Goal: Task Accomplishment & Management: Use online tool/utility

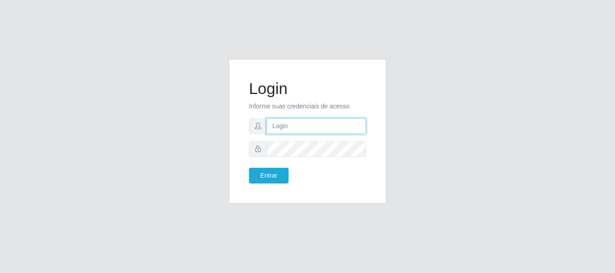
click at [311, 129] on input "text" at bounding box center [316, 126] width 99 height 16
type input "biatriz@comprebem"
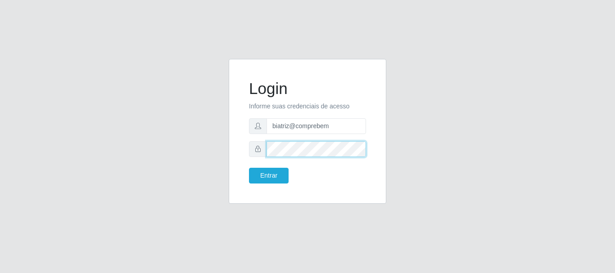
click at [249, 168] on button "Entrar" at bounding box center [269, 176] width 40 height 16
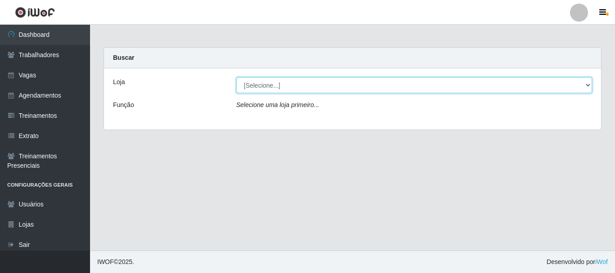
click at [295, 85] on select "[Selecione...] Supermercado Compre Bem - Itabaiana" at bounding box center [414, 85] width 356 height 16
select select "264"
click at [236, 77] on select "[Selecione...] Supermercado Compre Bem - Itabaiana" at bounding box center [414, 85] width 356 height 16
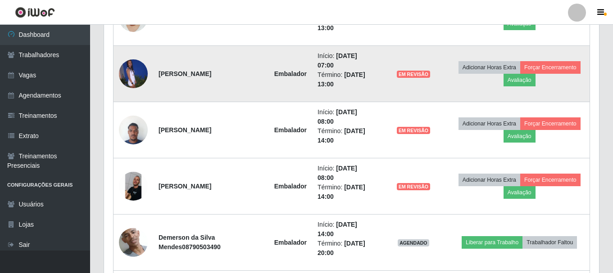
scroll to position [450, 0]
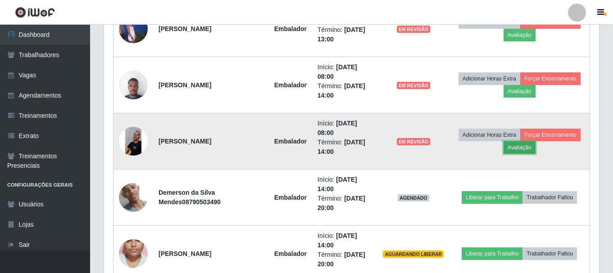
click at [528, 148] on button "Avaliação" at bounding box center [519, 147] width 32 height 13
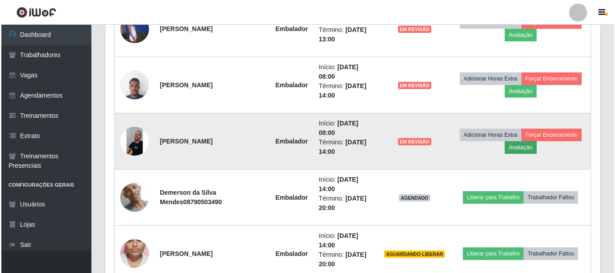
scroll to position [187, 490]
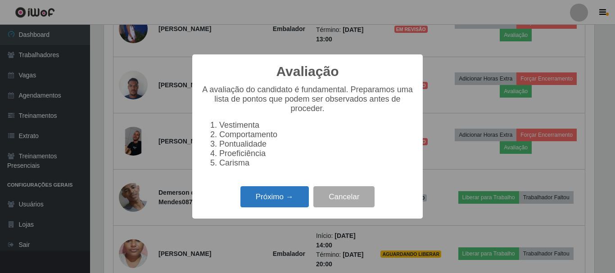
click at [242, 204] on button "Próximo →" at bounding box center [274, 196] width 68 height 21
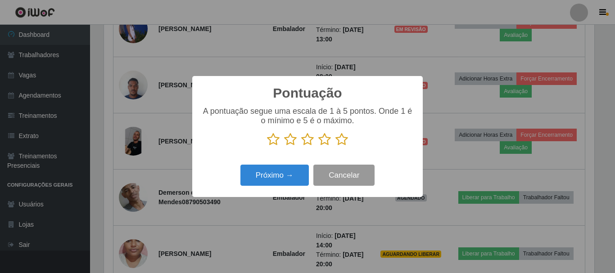
scroll to position [450002, 449698]
click at [321, 140] on icon at bounding box center [324, 140] width 13 height 14
click at [318, 146] on input "radio" at bounding box center [318, 146] width 0 height 0
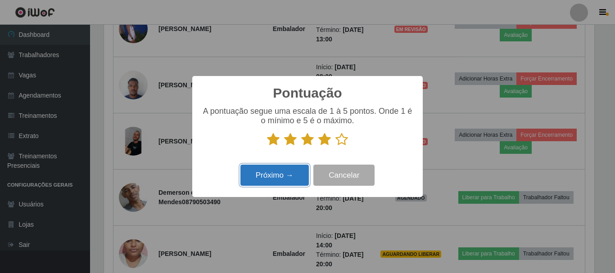
click at [302, 178] on button "Próximo →" at bounding box center [274, 175] width 68 height 21
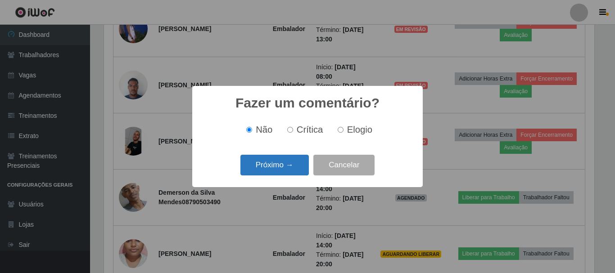
click at [294, 168] on button "Próximo →" at bounding box center [274, 165] width 68 height 21
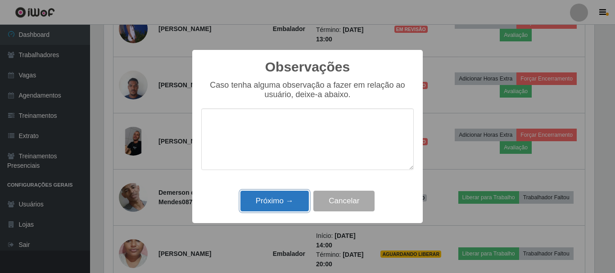
click at [288, 199] on button "Próximo →" at bounding box center [274, 201] width 68 height 21
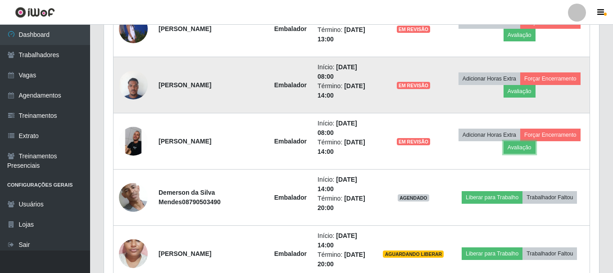
scroll to position [187, 495]
click at [532, 95] on button "Avaliação" at bounding box center [519, 91] width 32 height 13
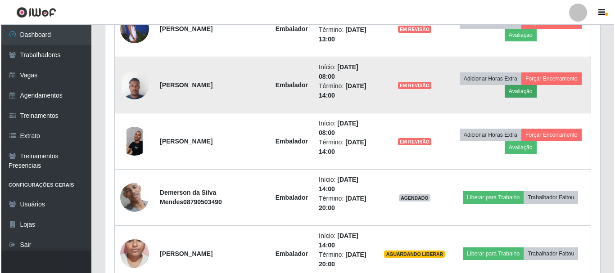
scroll to position [187, 490]
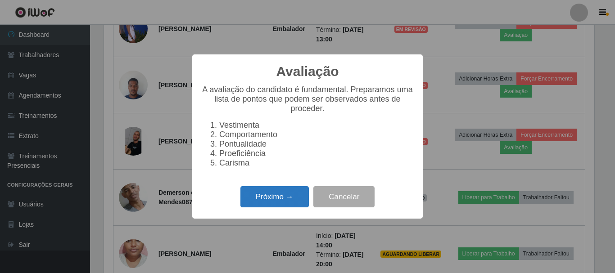
click at [275, 199] on button "Próximo →" at bounding box center [274, 196] width 68 height 21
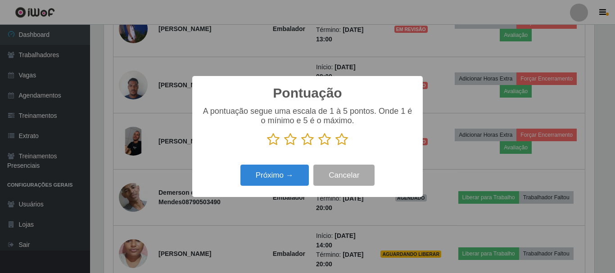
drag, startPoint x: 343, startPoint y: 139, endPoint x: 301, endPoint y: 165, distance: 49.3
click at [334, 146] on p at bounding box center [307, 140] width 212 height 14
click at [338, 141] on icon at bounding box center [341, 140] width 13 height 14
click at [335, 146] on input "radio" at bounding box center [335, 146] width 0 height 0
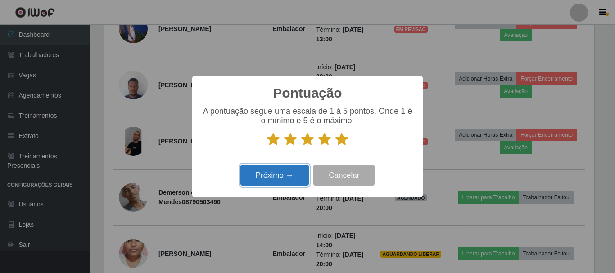
click at [278, 172] on button "Próximo →" at bounding box center [274, 175] width 68 height 21
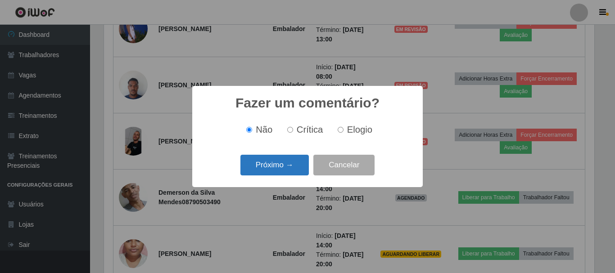
click at [279, 166] on button "Próximo →" at bounding box center [274, 165] width 68 height 21
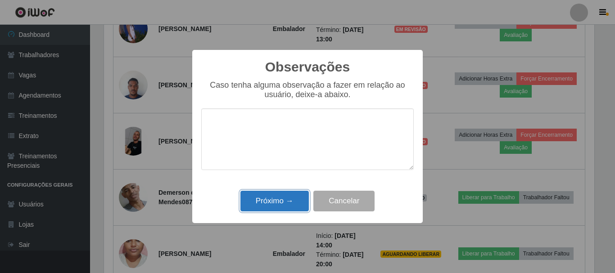
click at [290, 196] on button "Próximo →" at bounding box center [274, 201] width 68 height 21
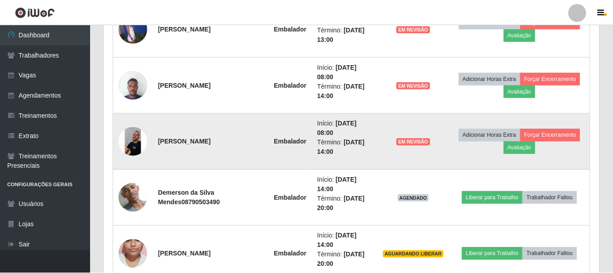
scroll to position [187, 495]
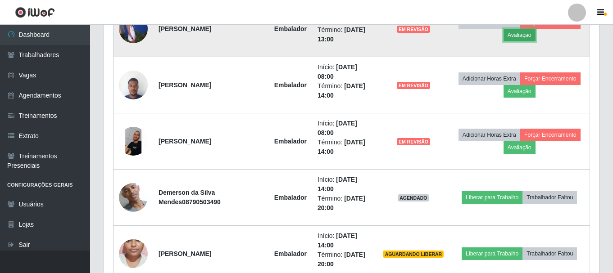
click at [528, 36] on button "Avaliação" at bounding box center [519, 35] width 32 height 13
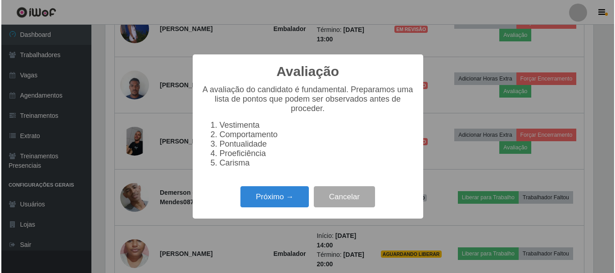
scroll to position [187, 490]
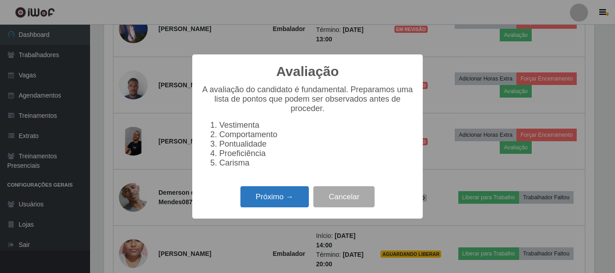
click at [288, 208] on button "Próximo →" at bounding box center [274, 196] width 68 height 21
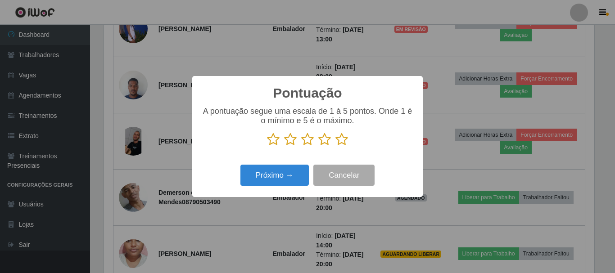
scroll to position [450002, 449698]
drag, startPoint x: 323, startPoint y: 139, endPoint x: 321, endPoint y: 145, distance: 5.9
click at [322, 141] on icon at bounding box center [324, 140] width 13 height 14
click at [318, 146] on input "radio" at bounding box center [318, 146] width 0 height 0
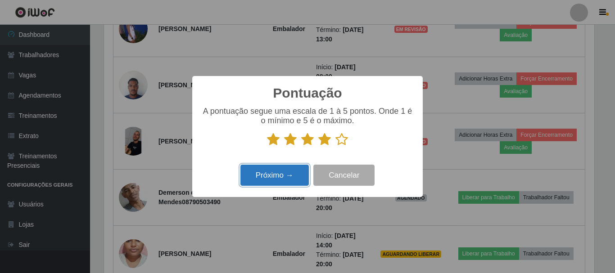
click at [299, 172] on button "Próximo →" at bounding box center [274, 175] width 68 height 21
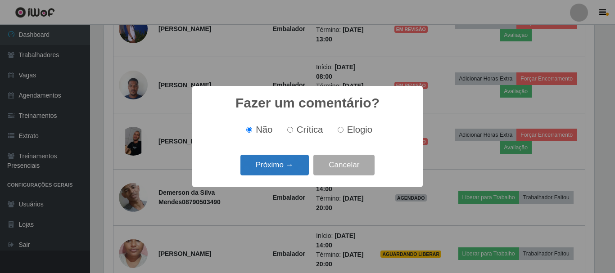
click at [297, 166] on button "Próximo →" at bounding box center [274, 165] width 68 height 21
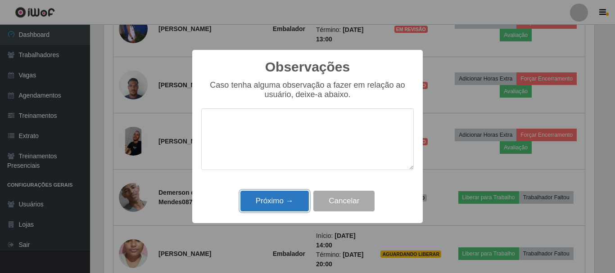
click at [291, 195] on button "Próximo →" at bounding box center [274, 201] width 68 height 21
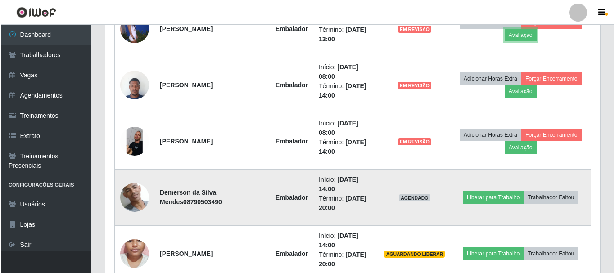
scroll to position [360, 0]
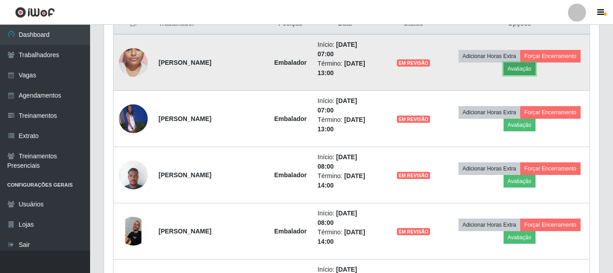
click at [522, 71] on button "Avaliação" at bounding box center [519, 69] width 32 height 13
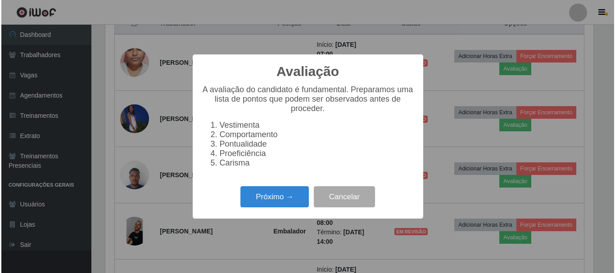
scroll to position [187, 490]
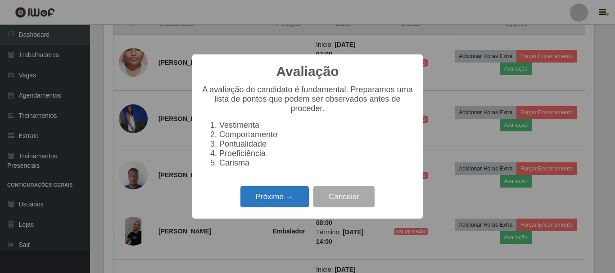
click at [274, 200] on button "Próximo →" at bounding box center [274, 196] width 68 height 21
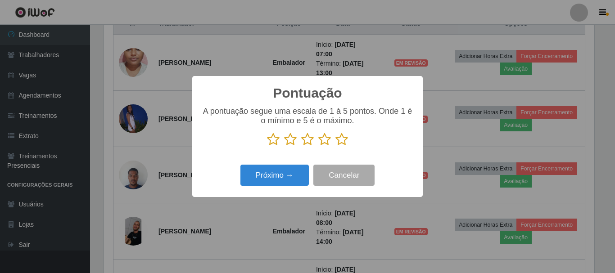
scroll to position [450002, 449698]
click at [324, 138] on icon at bounding box center [324, 140] width 13 height 14
click at [318, 146] on input "radio" at bounding box center [318, 146] width 0 height 0
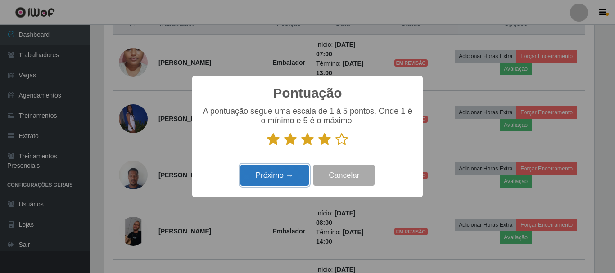
click at [290, 182] on button "Próximo →" at bounding box center [274, 175] width 68 height 21
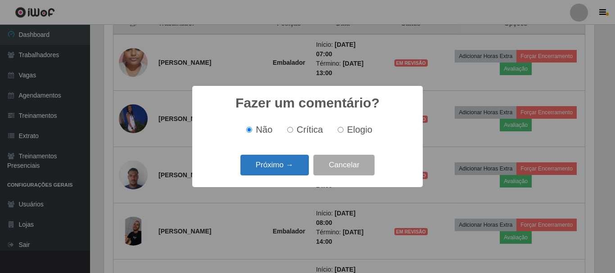
click at [284, 173] on button "Próximo →" at bounding box center [274, 165] width 68 height 21
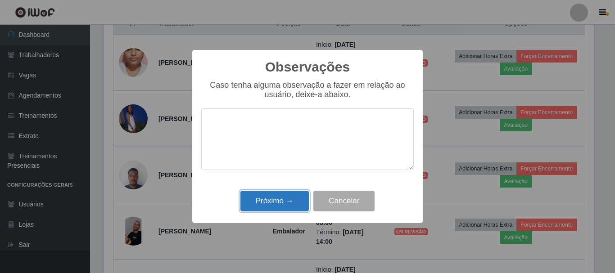
click at [280, 199] on button "Próximo →" at bounding box center [274, 201] width 68 height 21
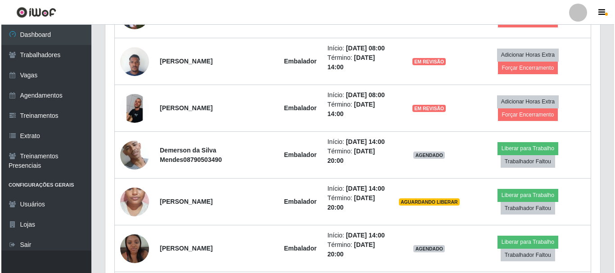
scroll to position [225, 0]
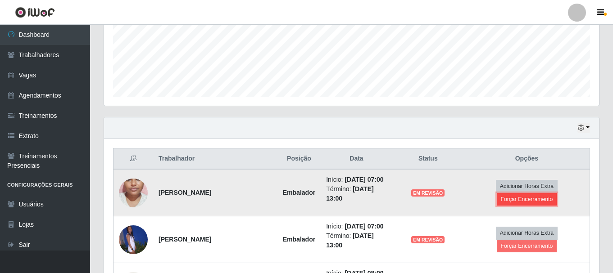
click at [541, 200] on button "Forçar Encerramento" at bounding box center [527, 199] width 60 height 13
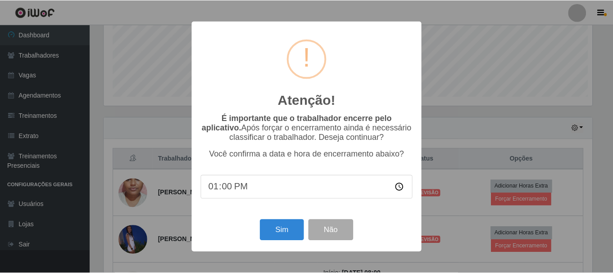
scroll to position [187, 490]
click at [272, 232] on button "Sim" at bounding box center [283, 230] width 44 height 21
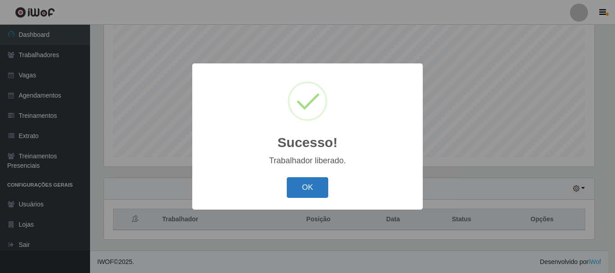
click at [291, 183] on button "OK" at bounding box center [308, 187] width 42 height 21
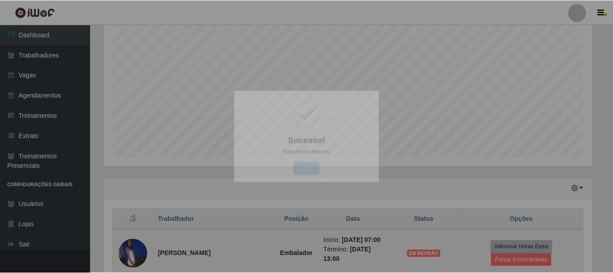
scroll to position [187, 495]
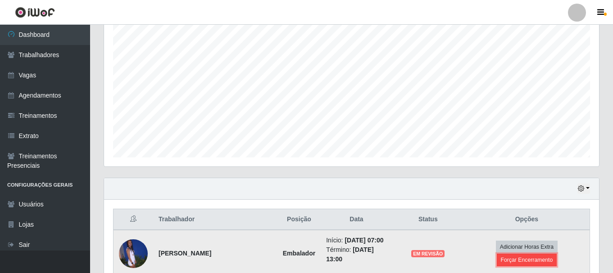
click at [549, 262] on button "Forçar Encerramento" at bounding box center [527, 260] width 60 height 13
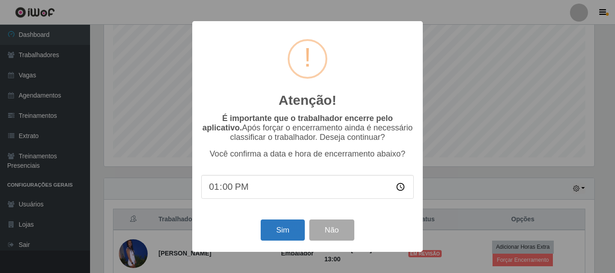
drag, startPoint x: 307, startPoint y: 244, endPoint x: 302, endPoint y: 239, distance: 7.3
click at [305, 243] on div "Sim Não" at bounding box center [307, 230] width 212 height 26
click at [302, 239] on button "Sim" at bounding box center [283, 230] width 44 height 21
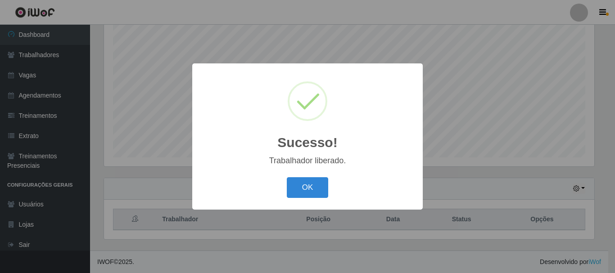
click at [315, 190] on button "OK" at bounding box center [308, 187] width 42 height 21
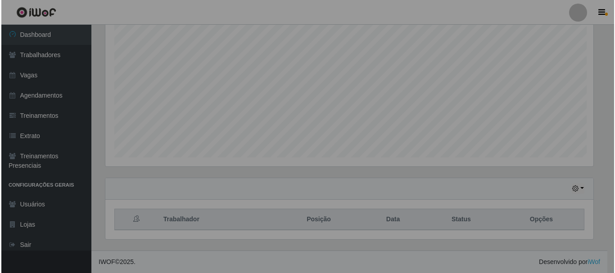
scroll to position [187, 495]
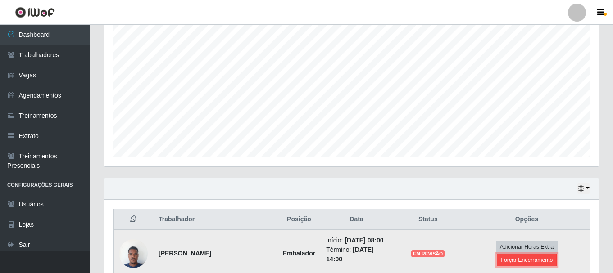
click at [525, 254] on button "Forçar Encerramento" at bounding box center [527, 260] width 60 height 13
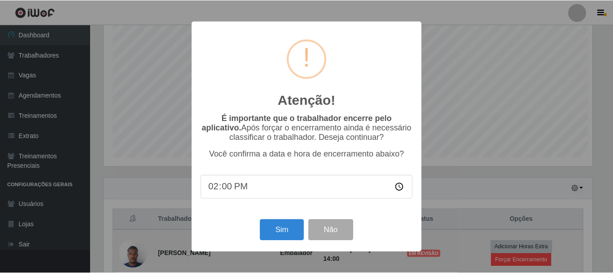
scroll to position [187, 490]
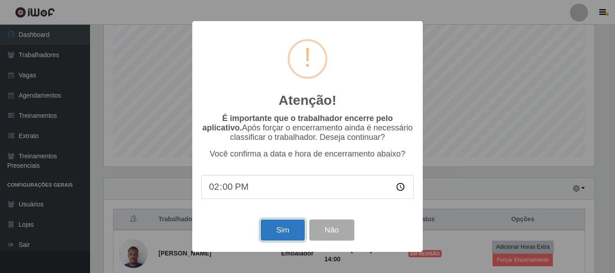
click at [284, 230] on button "Sim" at bounding box center [283, 230] width 44 height 21
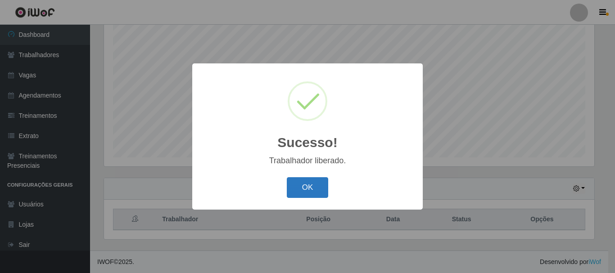
click at [302, 196] on div "OK Cancel" at bounding box center [307, 188] width 212 height 26
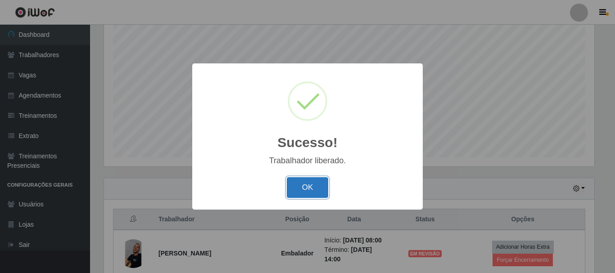
click at [317, 192] on button "OK" at bounding box center [308, 187] width 42 height 21
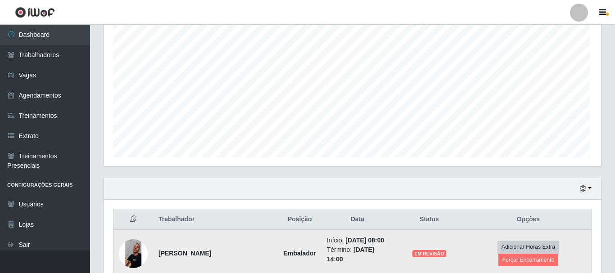
scroll to position [187, 495]
click at [508, 261] on button "Forçar Encerramento" at bounding box center [527, 260] width 60 height 13
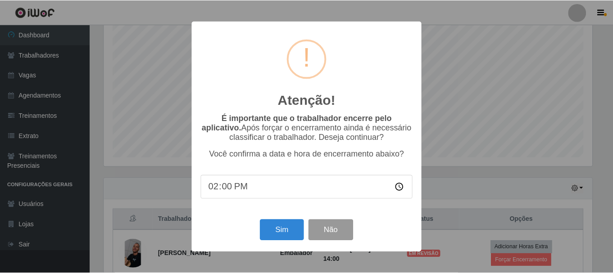
scroll to position [187, 490]
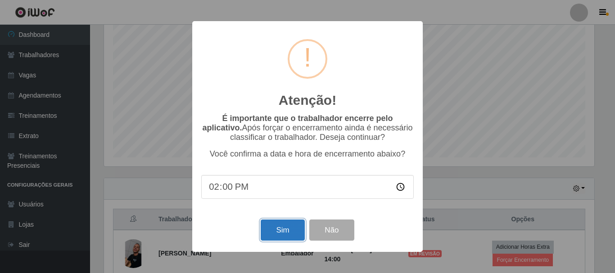
click at [267, 240] on button "Sim" at bounding box center [283, 230] width 44 height 21
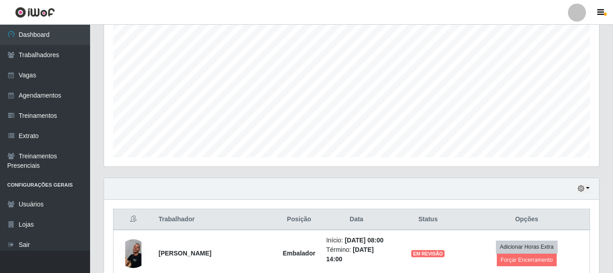
scroll to position [0, 0]
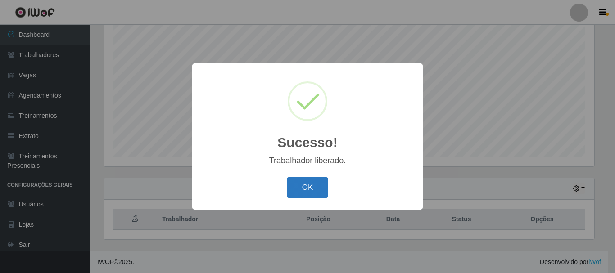
click at [307, 196] on button "OK" at bounding box center [308, 187] width 42 height 21
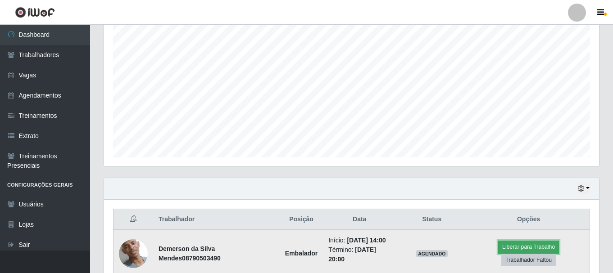
click at [526, 242] on button "Liberar para Trabalho" at bounding box center [528, 247] width 61 height 13
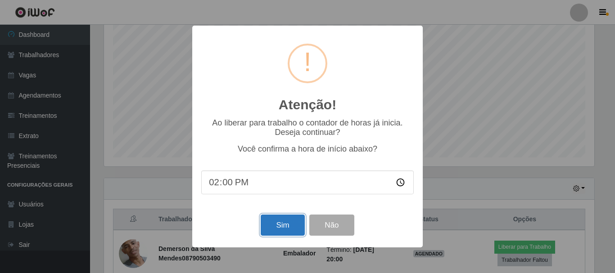
click at [274, 225] on button "Sim" at bounding box center [283, 225] width 44 height 21
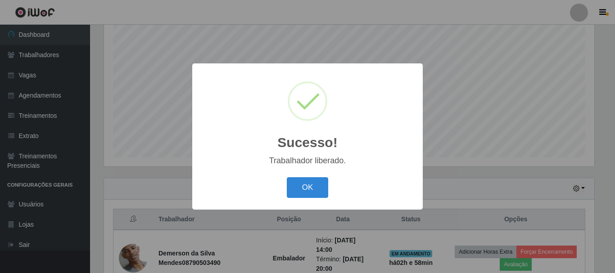
click at [287, 201] on div "Sucesso! × Trabalhador liberado. OK Cancel" at bounding box center [307, 136] width 230 height 146
click at [298, 182] on button "OK" at bounding box center [308, 187] width 42 height 21
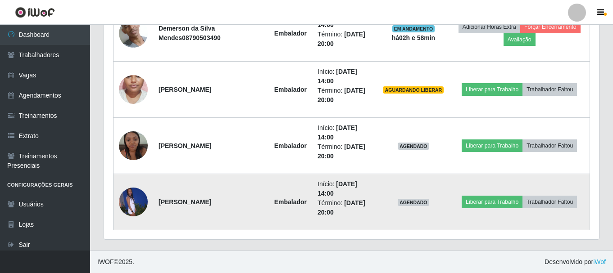
click at [504, 194] on td "Liberar para Trabalho Trabalhador Faltou" at bounding box center [519, 202] width 140 height 56
click at [488, 204] on button "Liberar para Trabalho" at bounding box center [491, 202] width 61 height 13
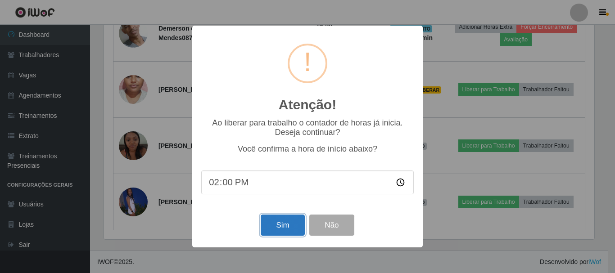
click at [286, 230] on button "Sim" at bounding box center [283, 225] width 44 height 21
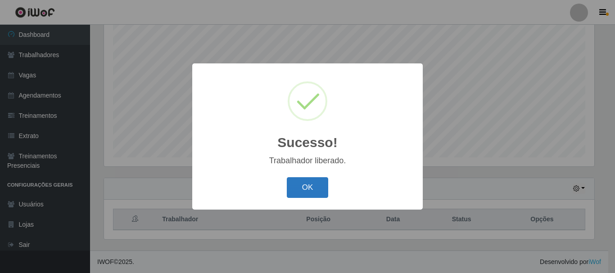
click at [299, 191] on button "OK" at bounding box center [308, 187] width 42 height 21
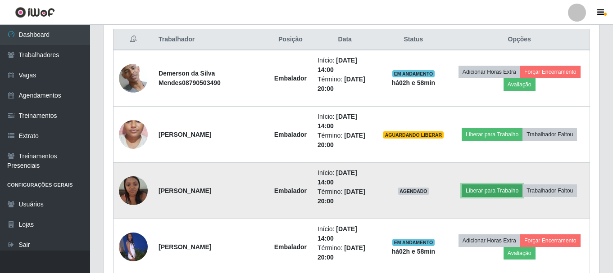
drag, startPoint x: 508, startPoint y: 190, endPoint x: 503, endPoint y: 192, distance: 5.6
click at [503, 192] on button "Liberar para Trabalho" at bounding box center [491, 191] width 61 height 13
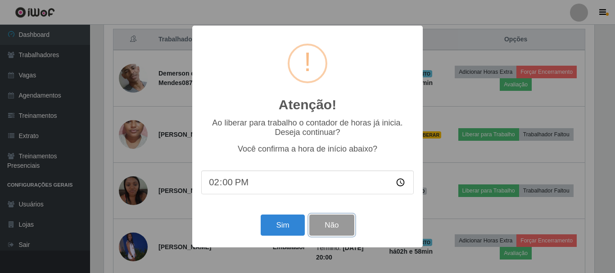
click at [309, 222] on button "Não" at bounding box center [331, 225] width 45 height 21
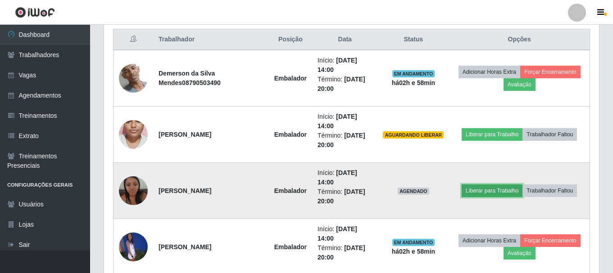
click at [492, 192] on button "Liberar para Trabalho" at bounding box center [491, 191] width 61 height 13
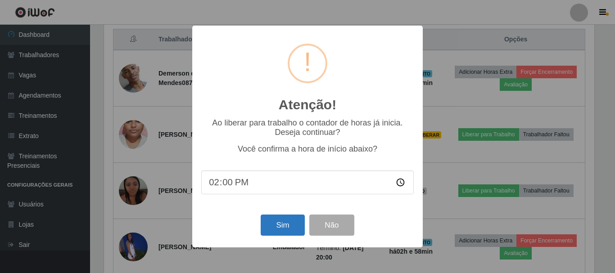
click at [297, 216] on div "Sim Não" at bounding box center [307, 225] width 212 height 26
click at [295, 217] on button "Sim" at bounding box center [283, 225] width 44 height 21
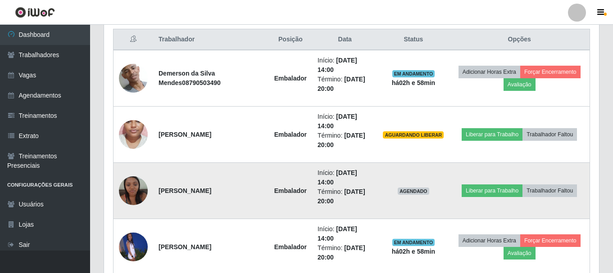
click at [289, 202] on td "Embalador" at bounding box center [290, 191] width 43 height 56
click at [291, 196] on td "Embalador" at bounding box center [290, 191] width 43 height 56
click at [296, 188] on strong "Embalador" at bounding box center [290, 190] width 32 height 7
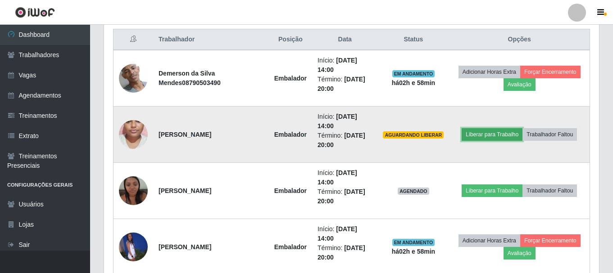
click at [491, 134] on button "Liberar para Trabalho" at bounding box center [491, 134] width 61 height 13
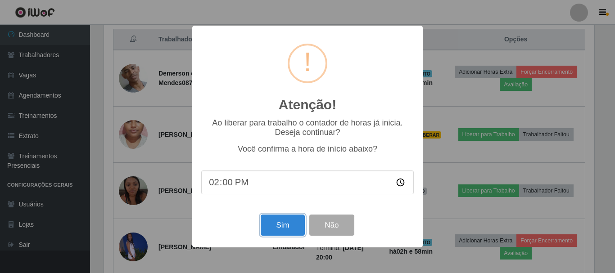
drag, startPoint x: 274, startPoint y: 222, endPoint x: 270, endPoint y: 226, distance: 6.1
click at [274, 222] on button "Sim" at bounding box center [283, 225] width 44 height 21
